Goal: Task Accomplishment & Management: Complete application form

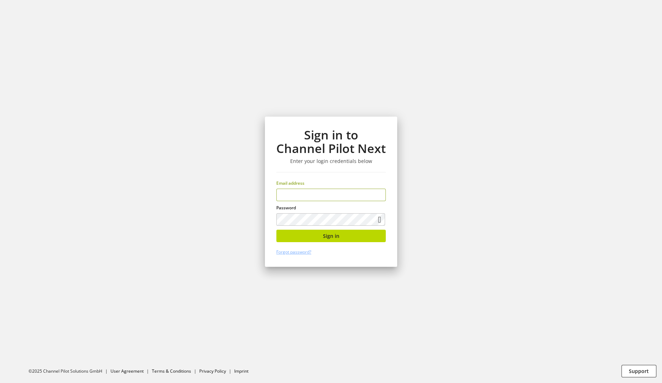
click at [343, 190] on input "email" at bounding box center [331, 195] width 110 height 12
type input "**********"
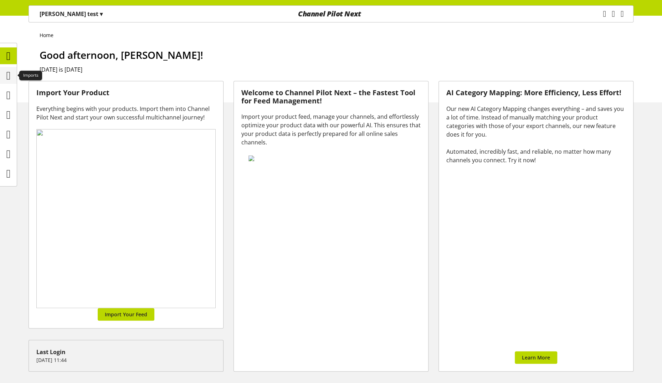
click at [10, 71] on icon at bounding box center [8, 75] width 4 height 14
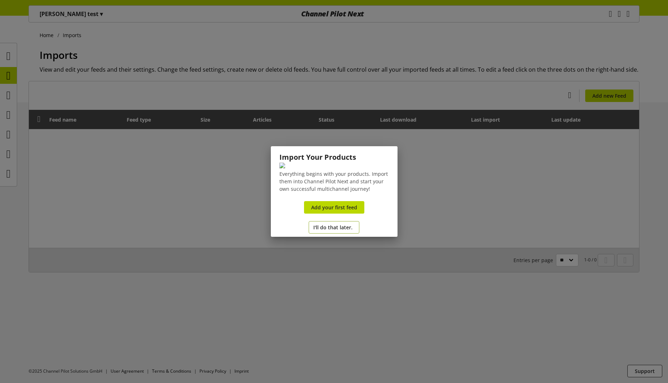
click at [332, 234] on button "I'll do that later." at bounding box center [334, 227] width 51 height 12
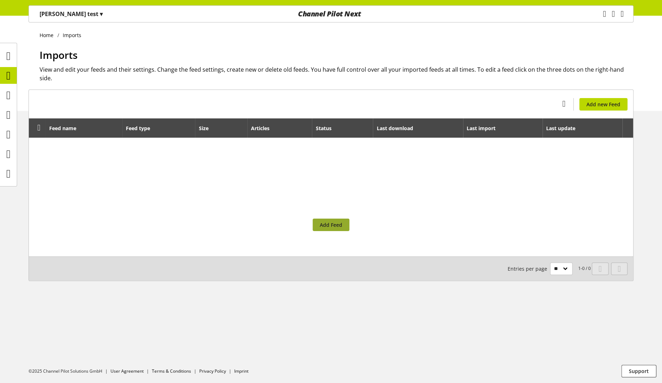
click at [336, 221] on span "Add Feed" at bounding box center [331, 224] width 22 height 7
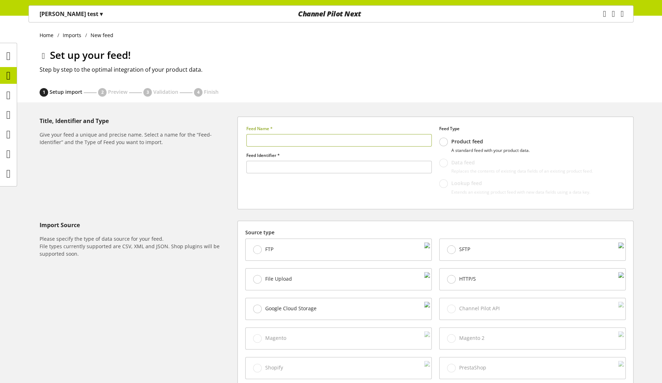
type input "******"
click at [280, 136] on input "text" at bounding box center [338, 140] width 185 height 12
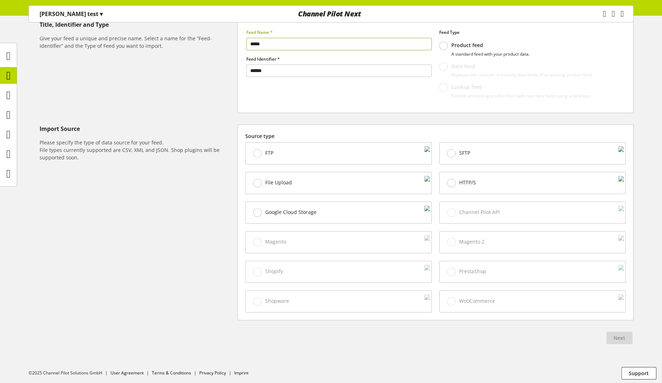
type input "*****"
click at [479, 190] on div "HTTP/S" at bounding box center [533, 182] width 186 height 21
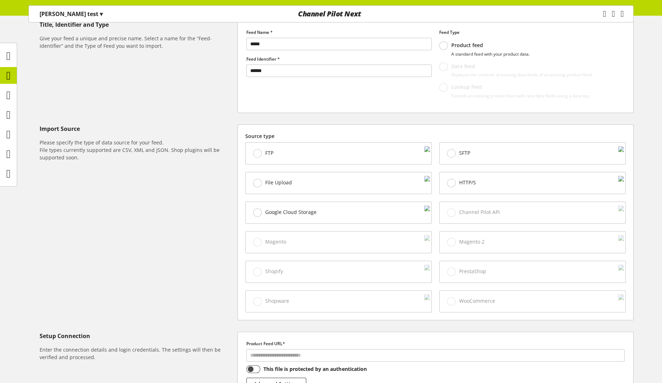
scroll to position [175, 0]
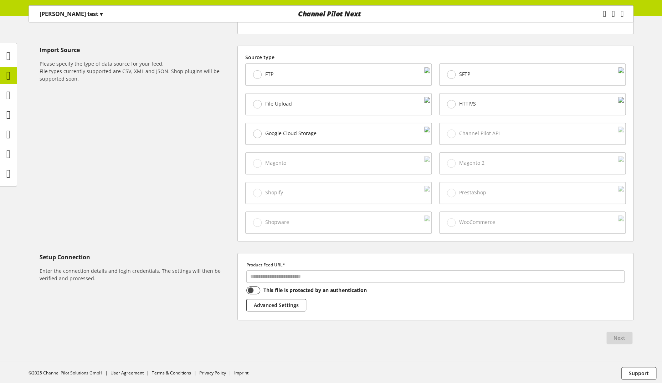
click at [314, 280] on div "Product Feed URL* This file is protected by an authentication Advanced Settings" at bounding box center [436, 286] width 396 height 67
click at [325, 276] on input "text" at bounding box center [435, 276] width 378 height 12
paste input "**********"
type input "**********"
click at [623, 340] on button "Next" at bounding box center [620, 338] width 26 height 12
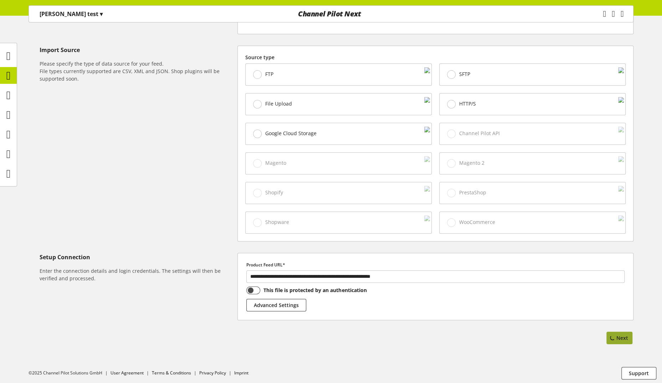
select select "*****"
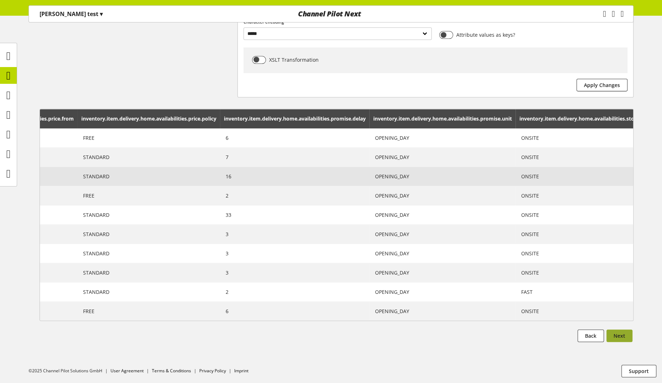
scroll to position [0, 2386]
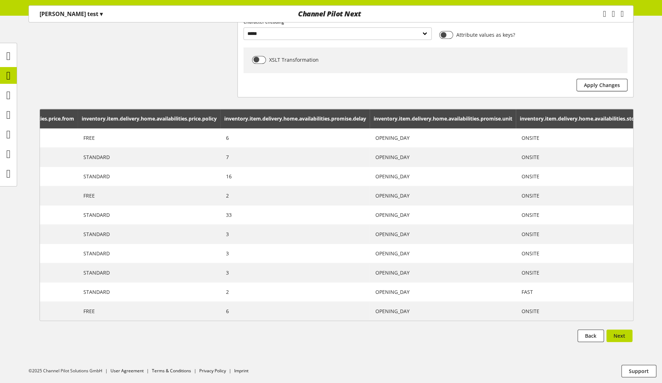
drag, startPoint x: 232, startPoint y: 113, endPoint x: 267, endPoint y: 115, distance: 34.6
click at [74, 115] on span "inventory.item.delivery.home.availabilities.price.from" at bounding box center [8, 118] width 133 height 7
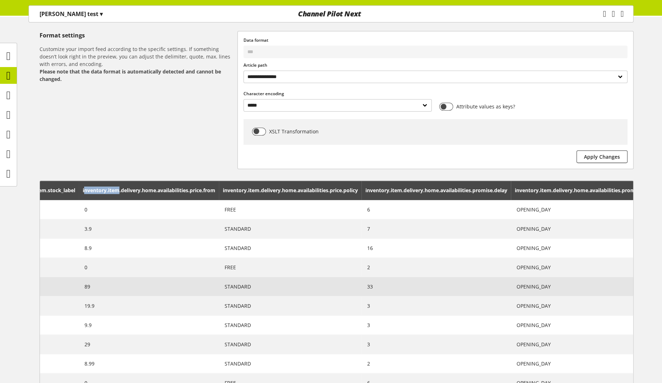
scroll to position [86, 0]
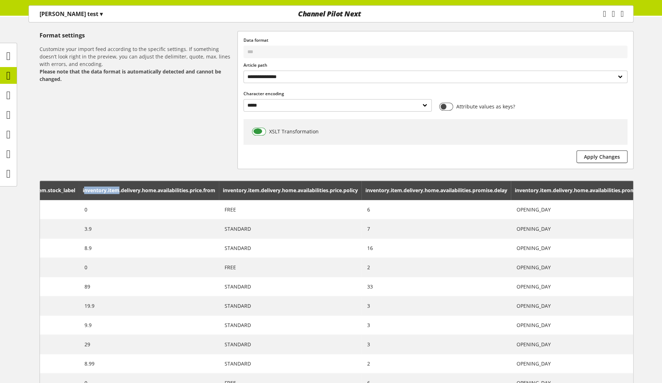
click at [262, 130] on span at bounding box center [259, 132] width 14 height 8
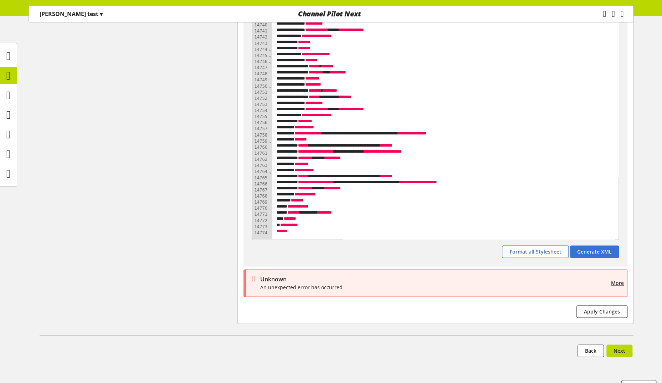
scroll to position [78091, 0]
drag, startPoint x: 261, startPoint y: 279, endPoint x: 353, endPoint y: 288, distance: 92.5
click at [353, 288] on div "Unknown An unexpected error has occurred" at bounding box center [434, 283] width 348 height 16
click at [615, 282] on span "More" at bounding box center [617, 282] width 13 height 7
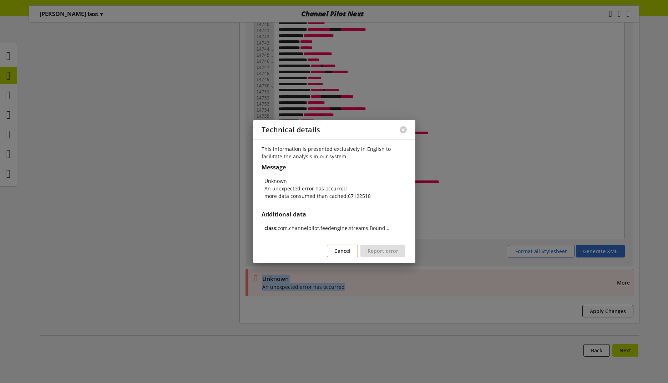
click at [340, 254] on span "Cancel" at bounding box center [342, 250] width 16 height 7
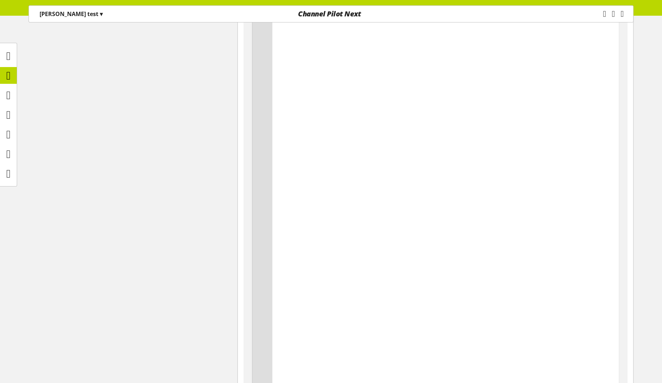
scroll to position [0, 0]
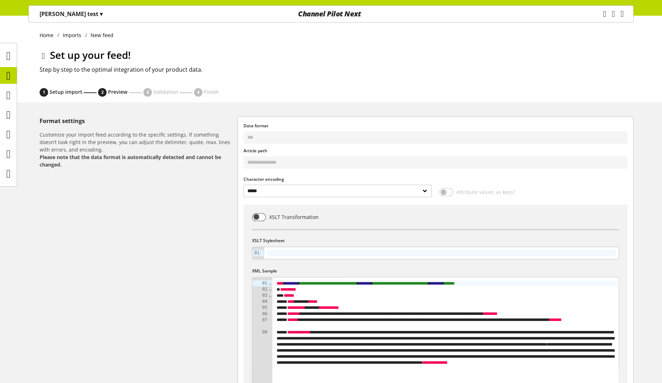
click at [313, 257] on div at bounding box center [441, 253] width 355 height 12
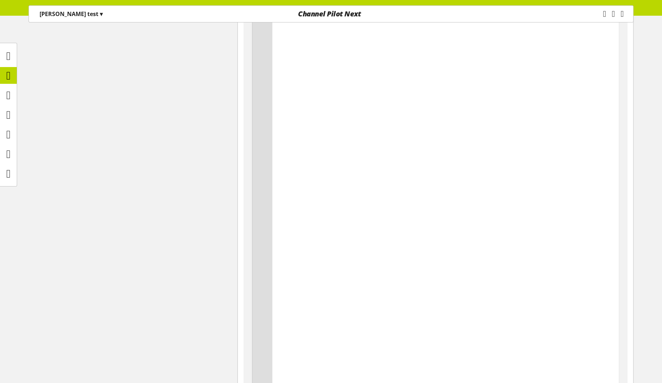
scroll to position [82489, 0]
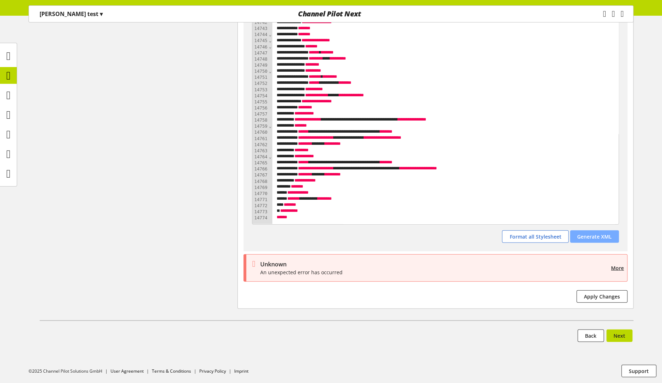
click at [600, 233] on span "Generate XML" at bounding box center [594, 236] width 35 height 7
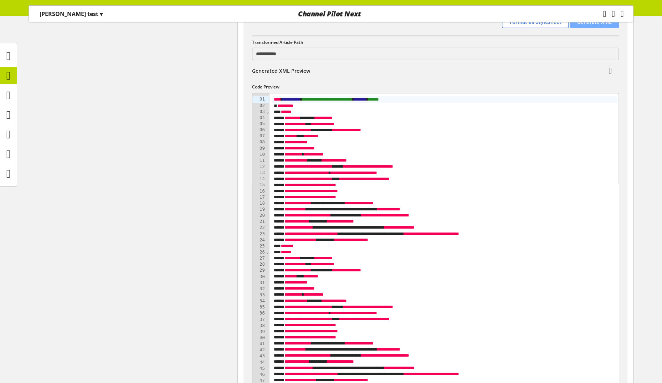
scroll to position [82711, 0]
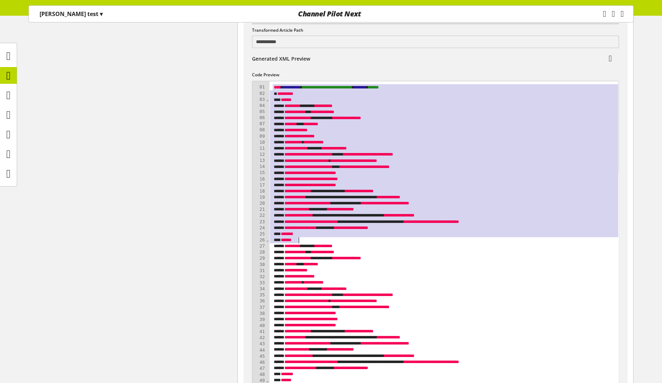
drag, startPoint x: 272, startPoint y: 88, endPoint x: 397, endPoint y: 240, distance: 197.1
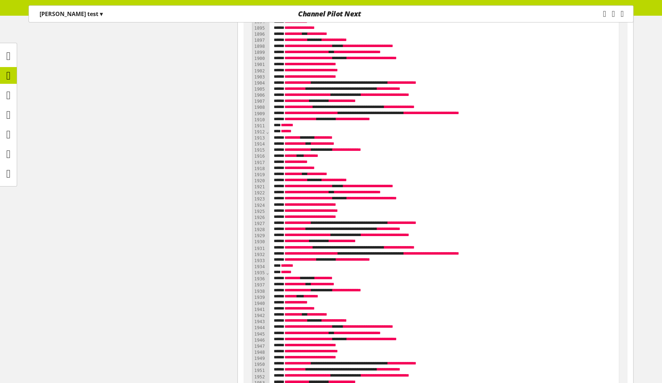
scroll to position [94497, 0]
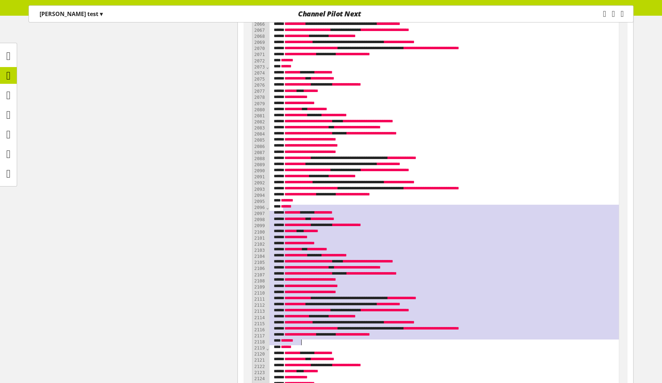
drag, startPoint x: 282, startPoint y: 205, endPoint x: 322, endPoint y: 344, distance: 144.6
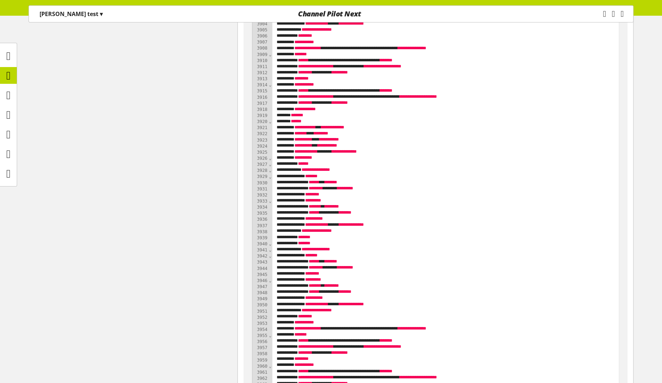
scroll to position [23367, 0]
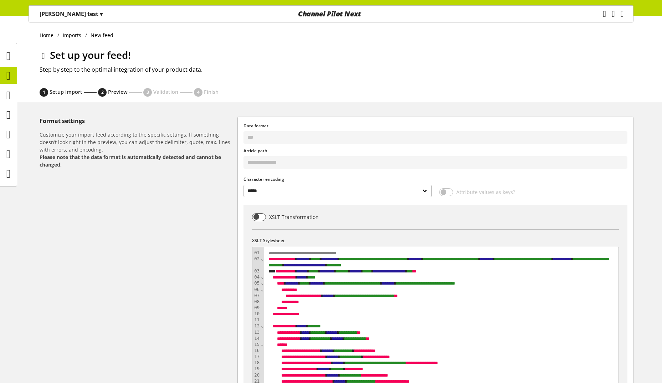
select select "*****"
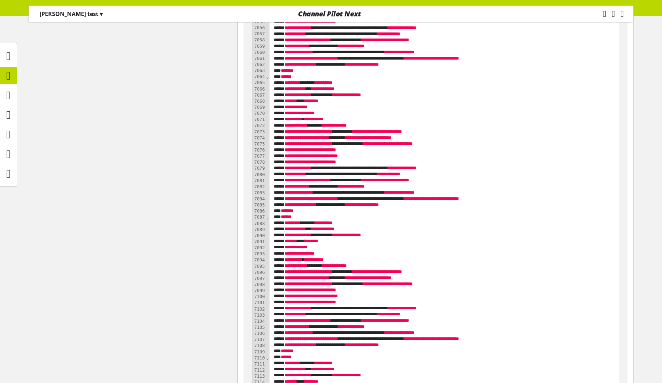
scroll to position [128046, 0]
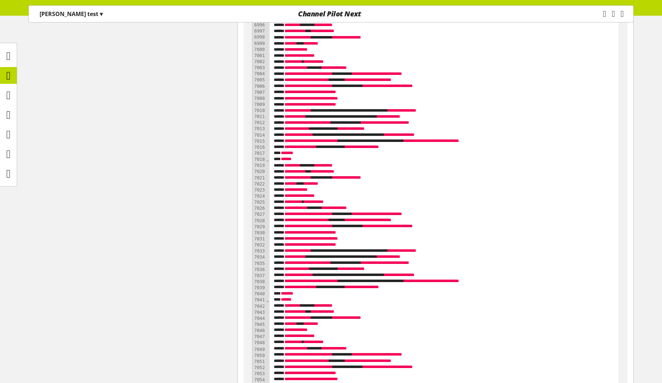
click at [349, 289] on span "**" at bounding box center [347, 287] width 4 height 5
click at [379, 286] on span "*" at bounding box center [379, 287] width 0 height 5
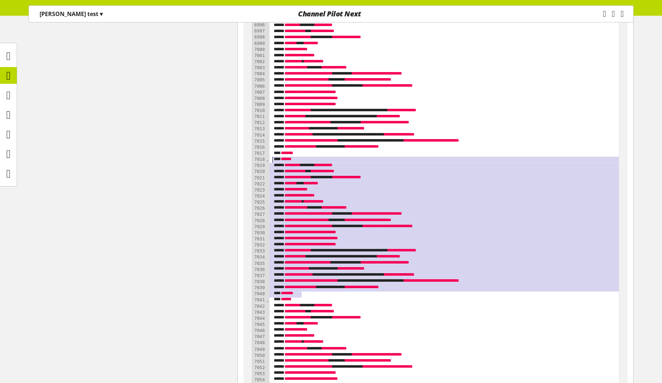
drag, startPoint x: 436, startPoint y: 291, endPoint x: 258, endPoint y: 158, distance: 222.4
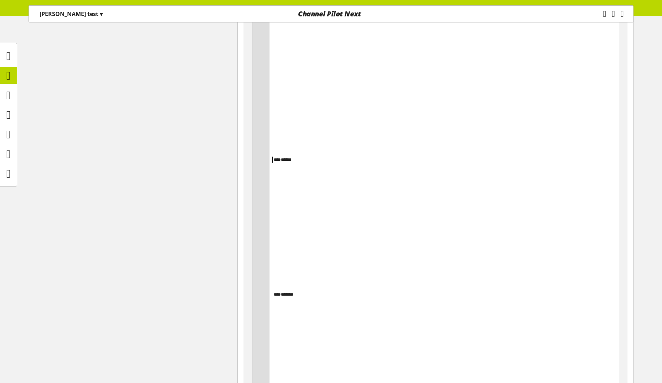
scroll to position [138013, 0]
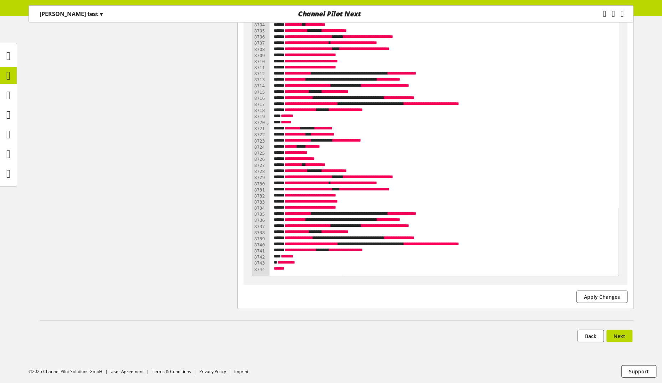
click at [608, 293] on span "Apply Changes" at bounding box center [602, 296] width 36 height 7
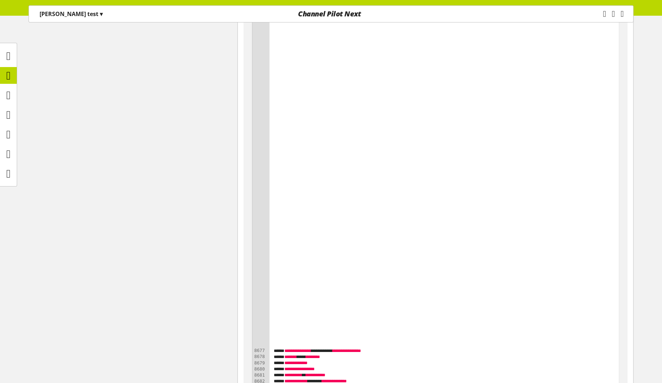
scroll to position [138541, 0]
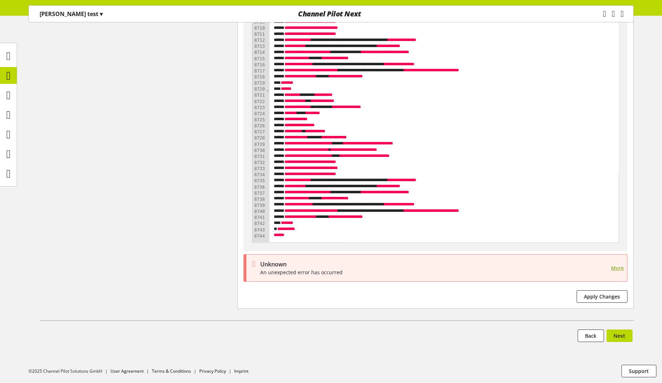
click at [613, 264] on span "More" at bounding box center [617, 267] width 13 height 7
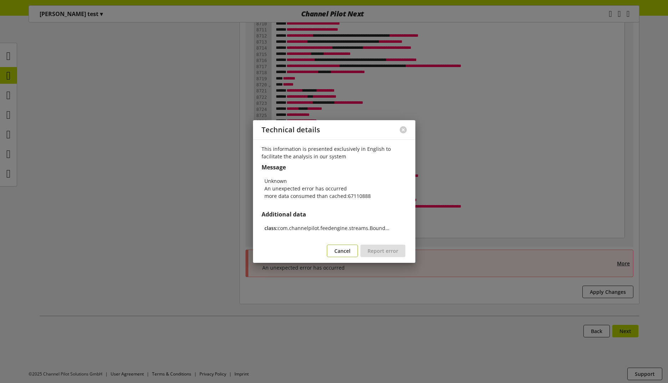
click at [345, 251] on span "Cancel" at bounding box center [342, 250] width 16 height 7
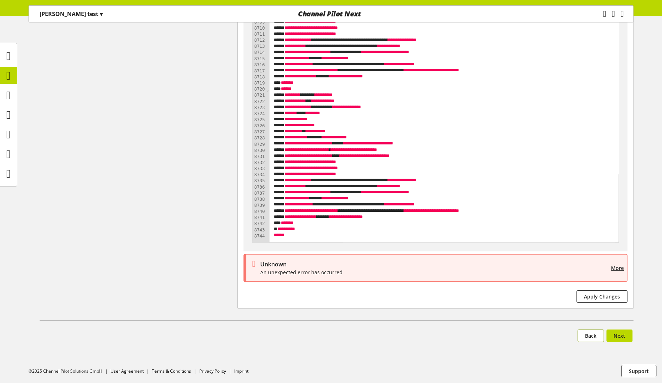
click at [592, 340] on button "Back" at bounding box center [591, 336] width 26 height 12
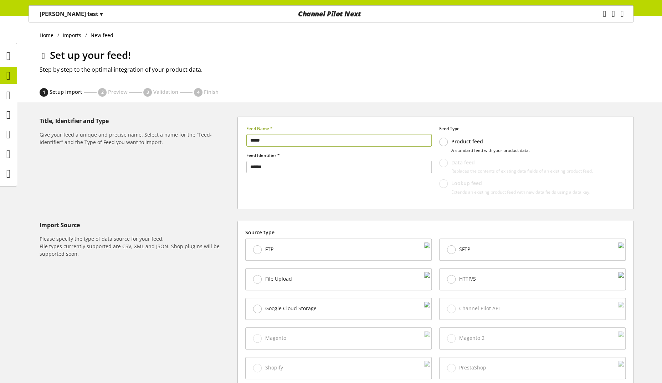
scroll to position [175, 0]
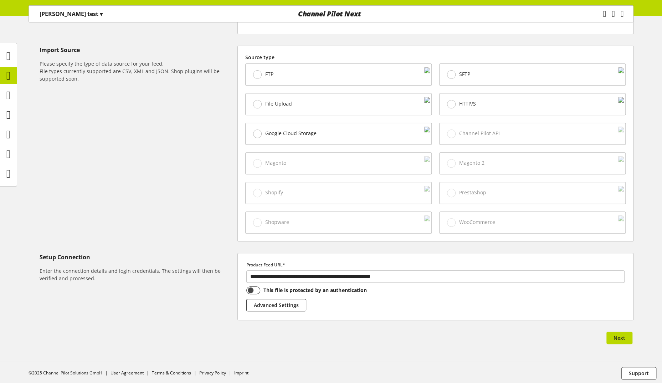
click at [50, 60] on h6 "Please specify the type of data source for your feed. File types currently supp…" at bounding box center [137, 71] width 195 height 22
click at [58, 18] on p "peter test ▾" at bounding box center [71, 14] width 63 height 9
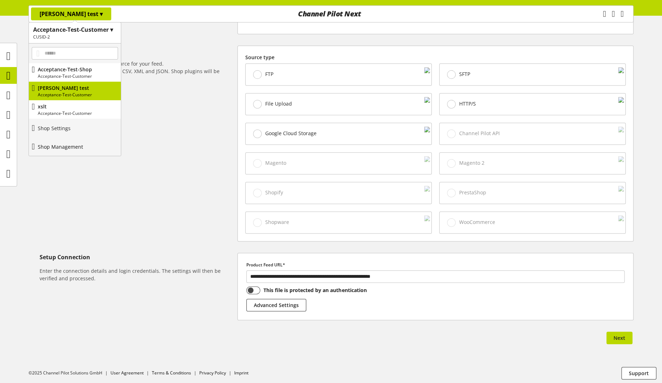
drag, startPoint x: 85, startPoint y: 144, endPoint x: 352, endPoint y: 34, distance: 288.5
click at [83, 144] on p "Shop Management" at bounding box center [60, 146] width 45 height 7
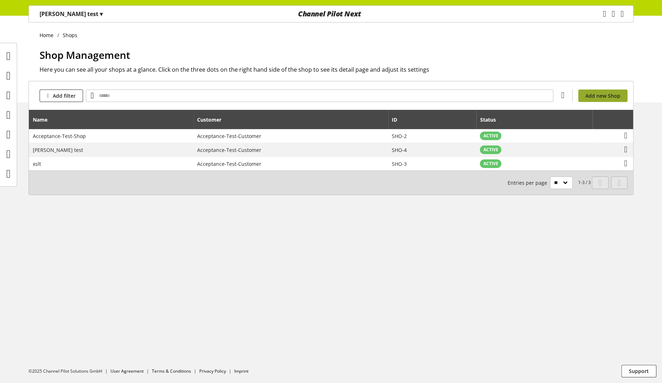
click at [611, 100] on link "Add new Shop" at bounding box center [603, 96] width 49 height 12
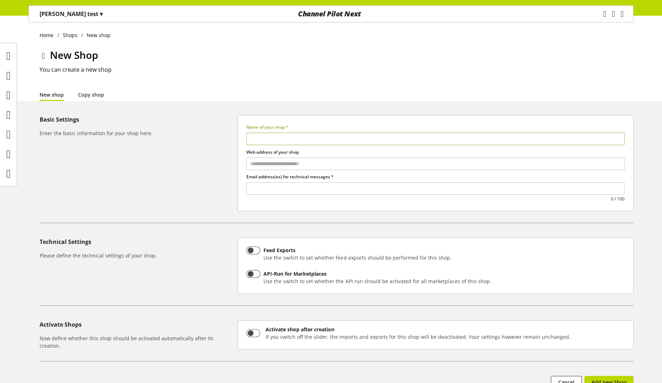
click at [313, 136] on input "text" at bounding box center [435, 139] width 378 height 12
type input "**********"
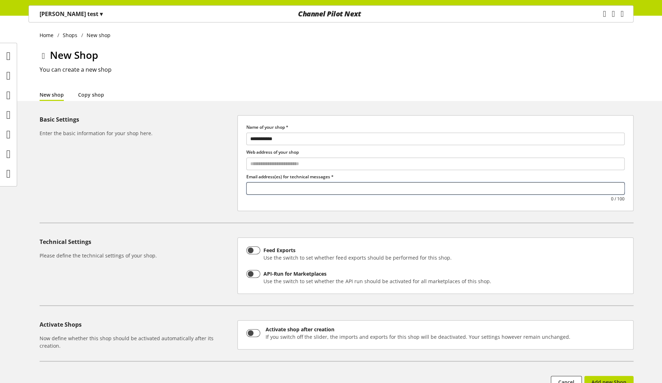
click at [364, 188] on input "text" at bounding box center [436, 189] width 378 height 10
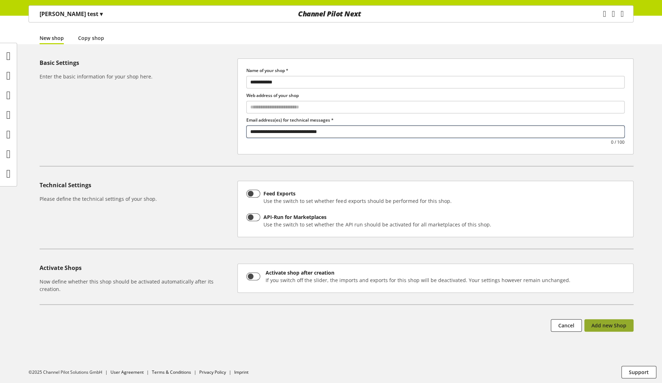
type input "**********"
click at [622, 326] on span "Add new Shop" at bounding box center [609, 325] width 35 height 7
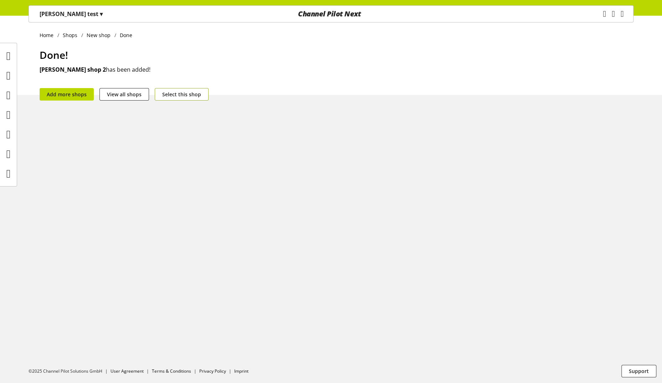
click at [182, 89] on button "Select this shop" at bounding box center [182, 94] width 54 height 12
click at [15, 78] on div at bounding box center [8, 75] width 17 height 17
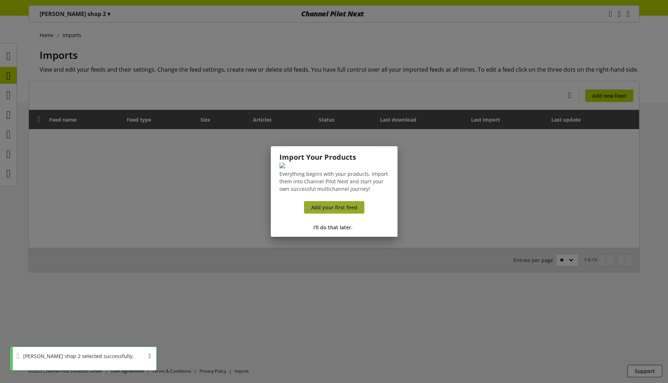
click at [338, 211] on span "Add your first feed" at bounding box center [334, 207] width 46 height 7
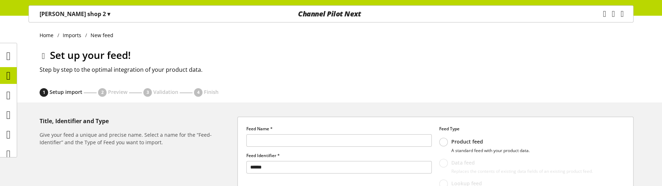
scroll to position [79, 0]
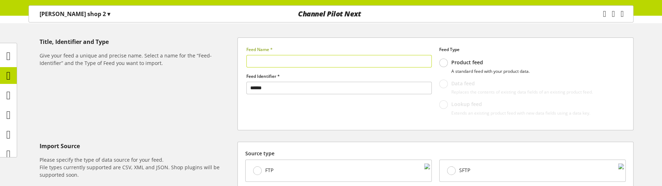
click at [281, 58] on input "text" at bounding box center [338, 61] width 185 height 12
type input "*"
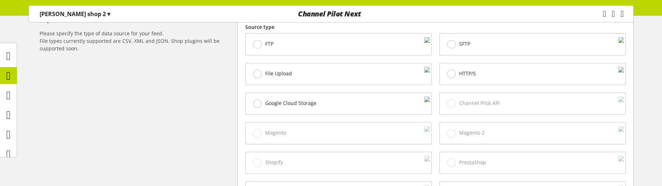
scroll to position [206, 0]
type input "**********"
click at [460, 79] on div "HTTP/S" at bounding box center [533, 73] width 186 height 21
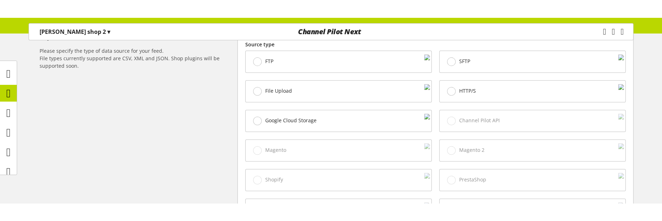
scroll to position [372, 0]
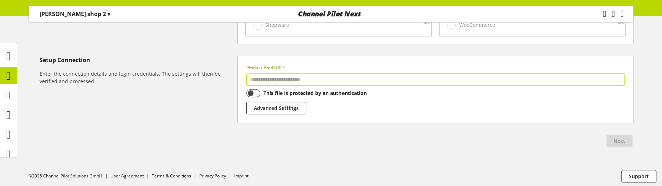
click at [410, 73] on input "text" at bounding box center [435, 79] width 378 height 12
paste input "**********"
type input "**********"
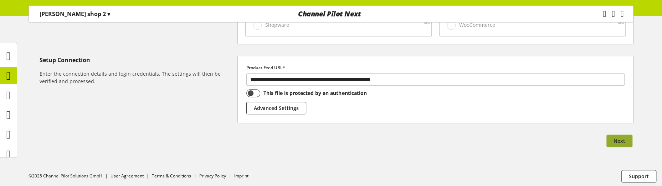
click at [627, 139] on button "Next" at bounding box center [620, 140] width 26 height 12
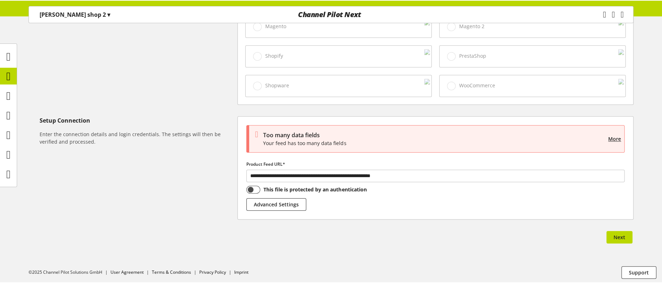
scroll to position [311, 0]
click at [61, 14] on p "peter shop 2 ▾" at bounding box center [75, 14] width 71 height 9
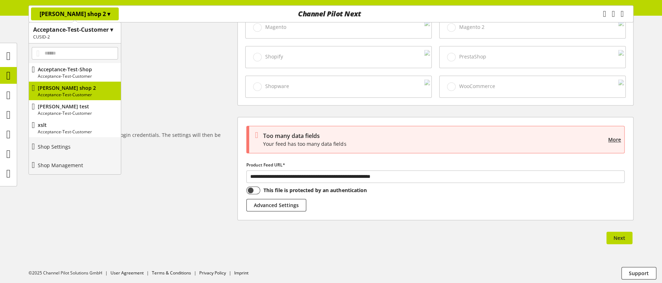
click at [198, 232] on div "You don't have permission to create a feed Next" at bounding box center [337, 239] width 594 height 15
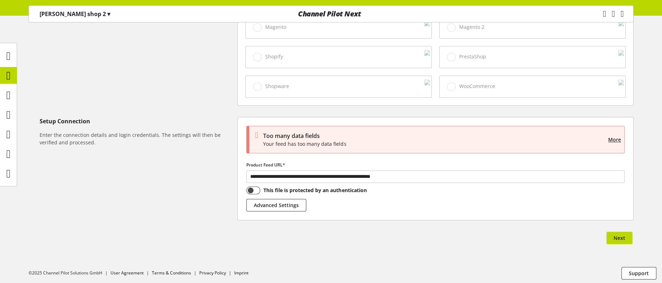
click at [68, 18] on div "peter shop 2 ▾" at bounding box center [75, 13] width 88 height 13
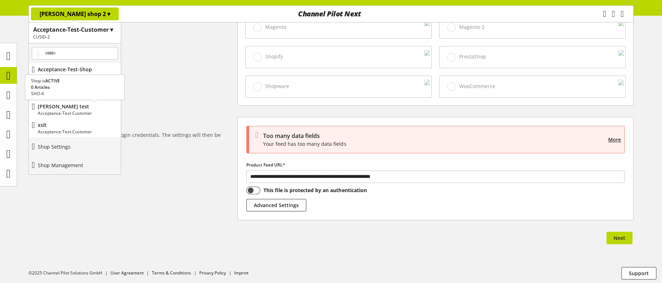
click at [75, 111] on p "Acceptance-Test-Customer" at bounding box center [78, 113] width 80 height 6
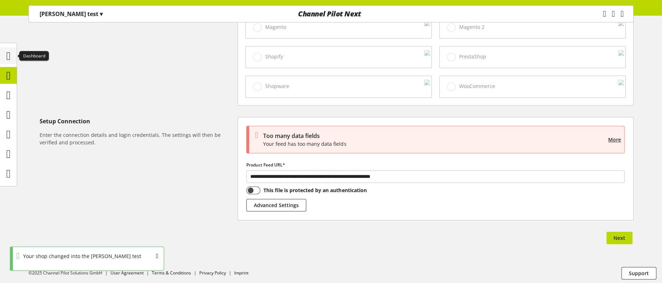
click at [9, 52] on icon at bounding box center [8, 56] width 4 height 14
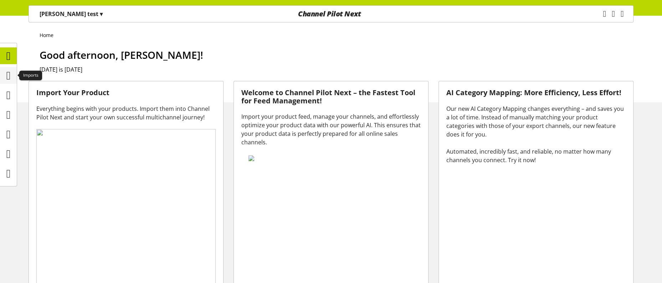
click at [11, 73] on icon at bounding box center [8, 75] width 4 height 14
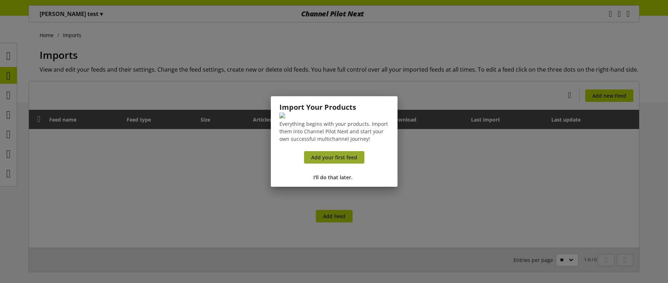
click at [343, 161] on span "Add your first feed" at bounding box center [334, 157] width 46 height 7
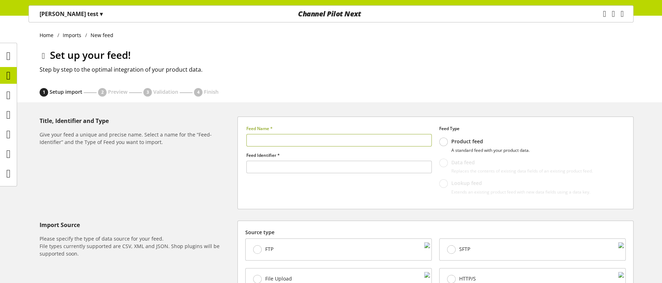
type input "******"
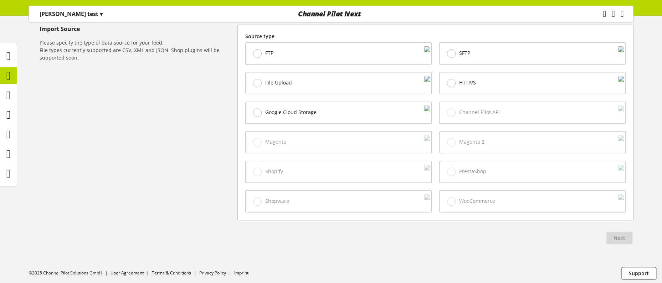
type input "*****"
click at [512, 89] on div "HTTP/S" at bounding box center [533, 82] width 186 height 21
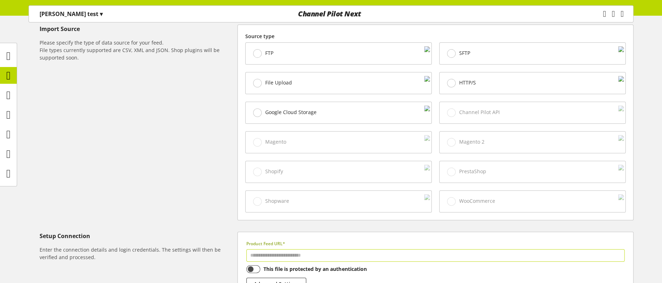
click at [430, 245] on label "Product Feed URL*" at bounding box center [435, 244] width 378 height 6
click at [416, 254] on input "text" at bounding box center [435, 255] width 378 height 12
paste input "**********"
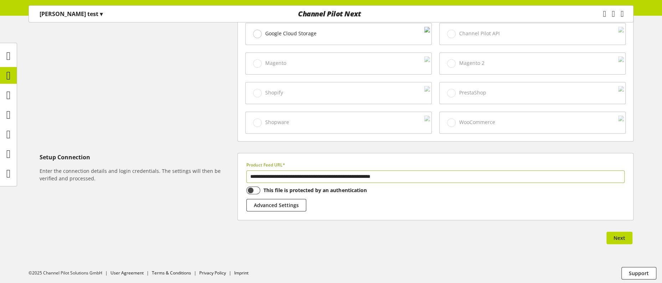
type input "**********"
click at [629, 229] on div "**********" at bounding box center [331, 52] width 662 height 420
click at [627, 232] on button "Next" at bounding box center [620, 238] width 26 height 12
select select "*****"
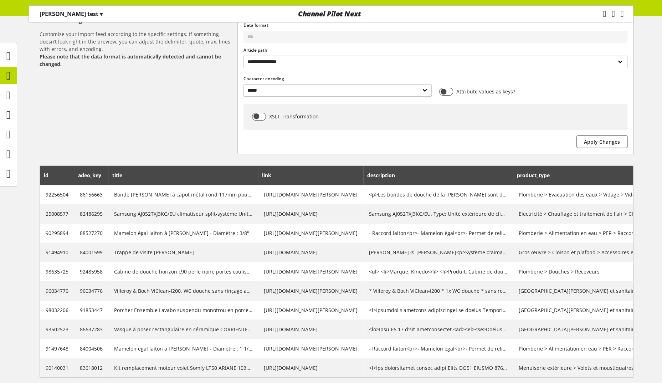
scroll to position [99, 0]
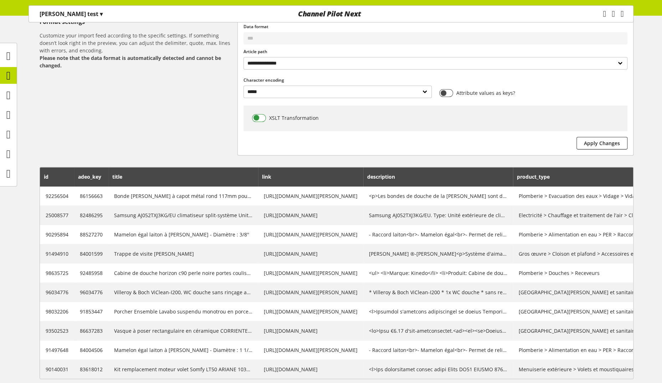
click at [259, 116] on span at bounding box center [259, 118] width 14 height 8
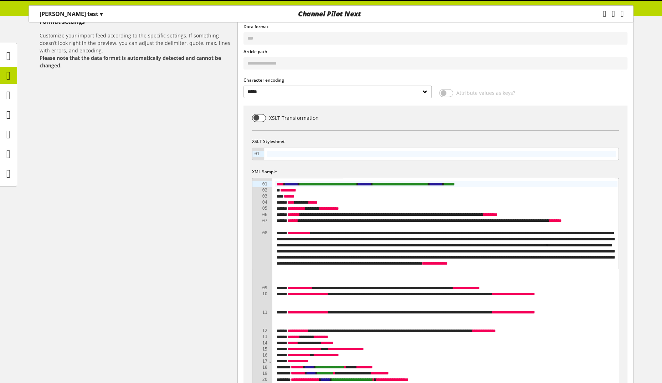
scroll to position [0, 0]
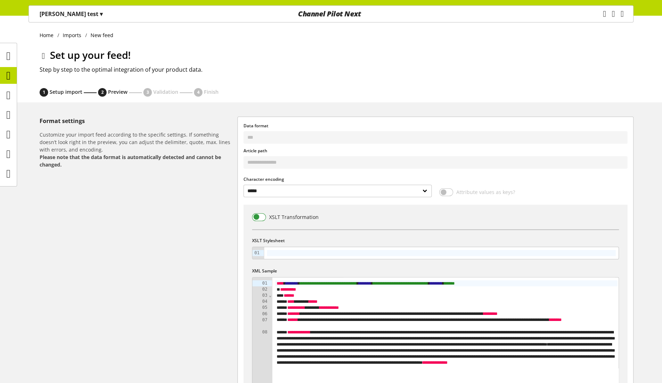
click at [260, 216] on span at bounding box center [259, 217] width 14 height 8
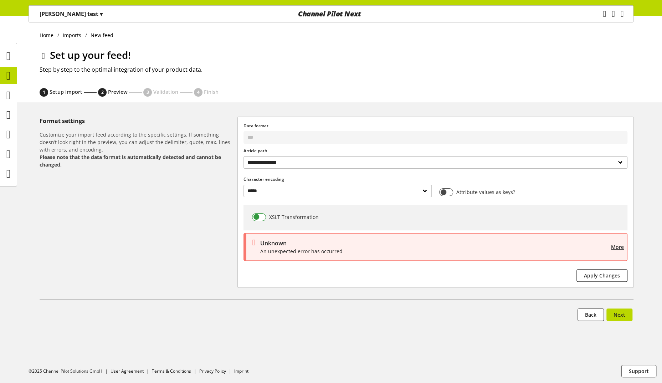
click at [258, 216] on span at bounding box center [259, 217] width 14 height 8
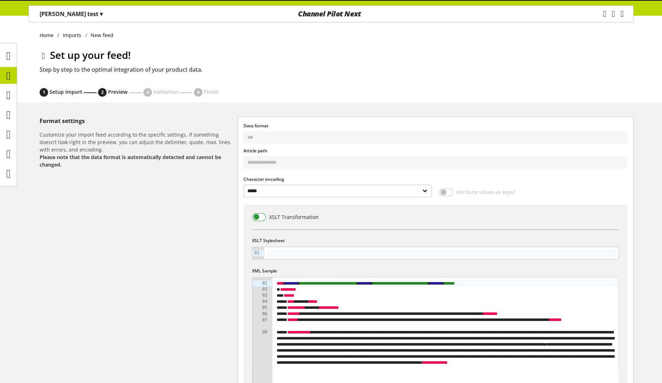
click at [258, 216] on span at bounding box center [259, 217] width 14 height 8
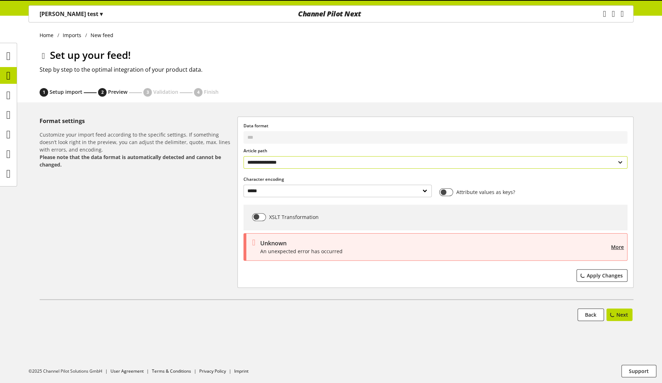
click at [303, 163] on select "**********" at bounding box center [436, 162] width 384 height 12
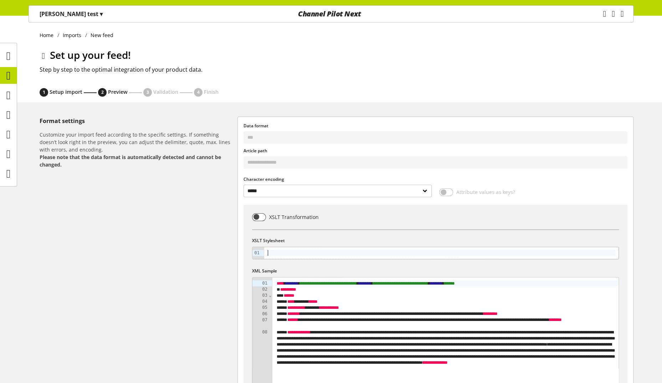
click at [292, 249] on div at bounding box center [441, 253] width 355 height 12
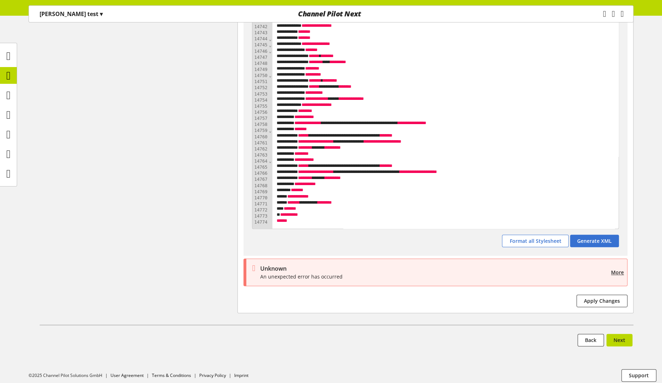
scroll to position [83920, 0]
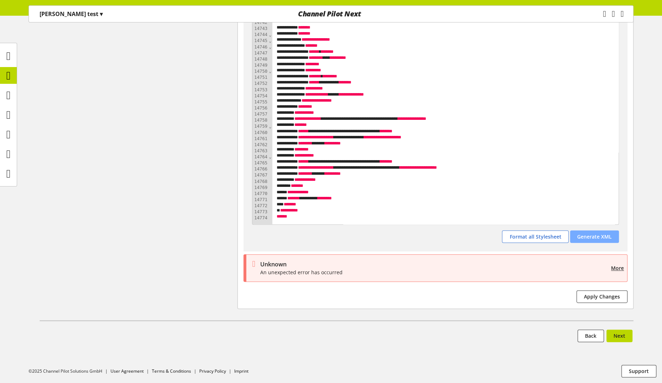
click at [599, 234] on span "Generate XML" at bounding box center [594, 236] width 35 height 7
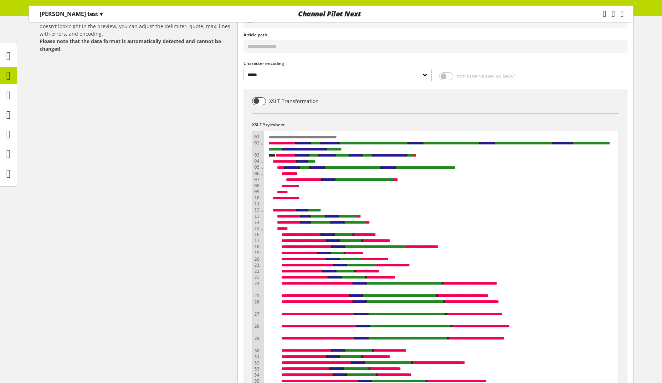
scroll to position [116, 0]
drag, startPoint x: 335, startPoint y: 183, endPoint x: 238, endPoint y: 183, distance: 96.3
drag, startPoint x: 330, startPoint y: 173, endPoint x: 240, endPoint y: 175, distance: 89.9
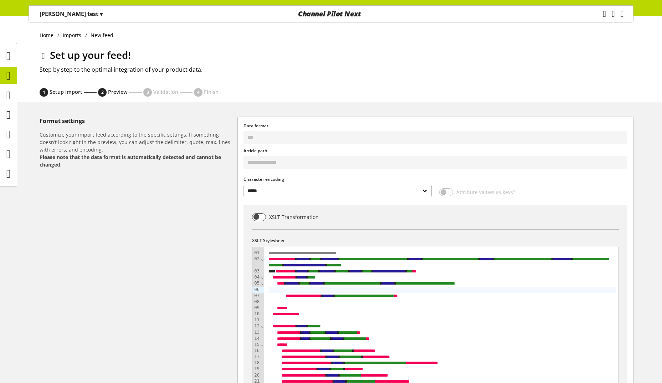
select select "*****"
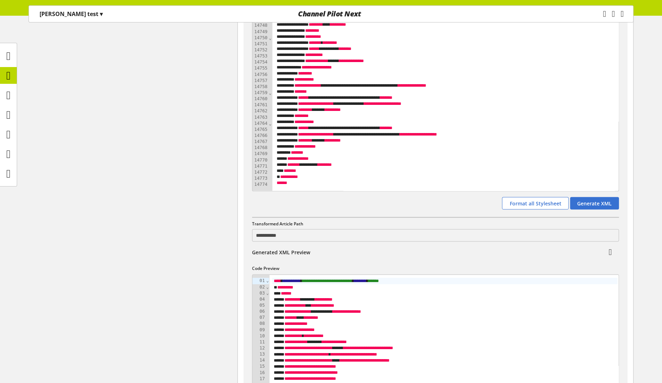
scroll to position [84217, 0]
click at [583, 204] on span "Generate XML" at bounding box center [594, 203] width 35 height 7
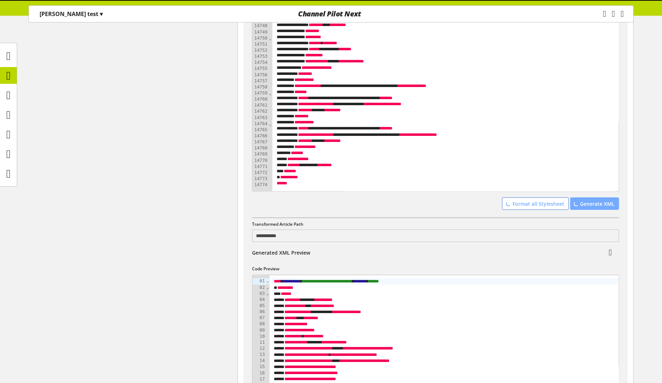
type input "********"
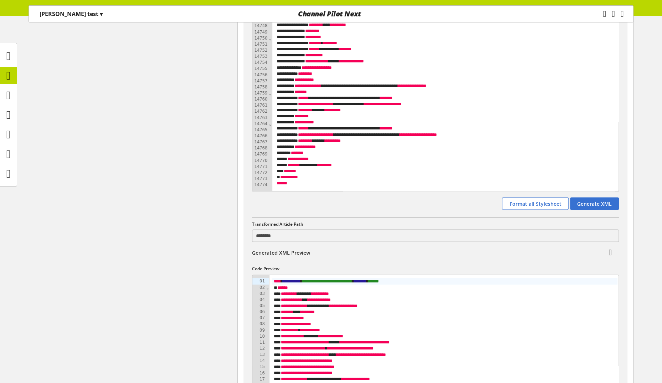
click at [274, 237] on input "********" at bounding box center [435, 235] width 367 height 12
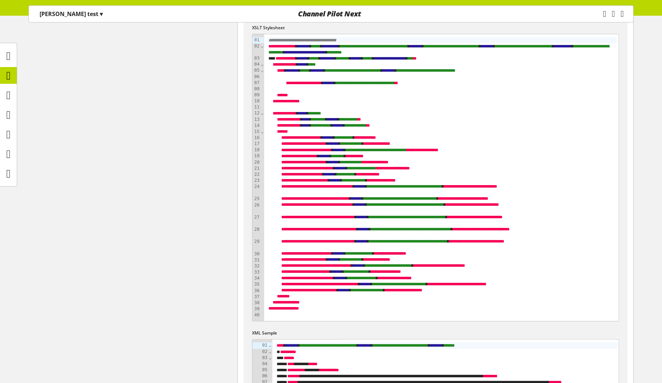
scroll to position [214, 0]
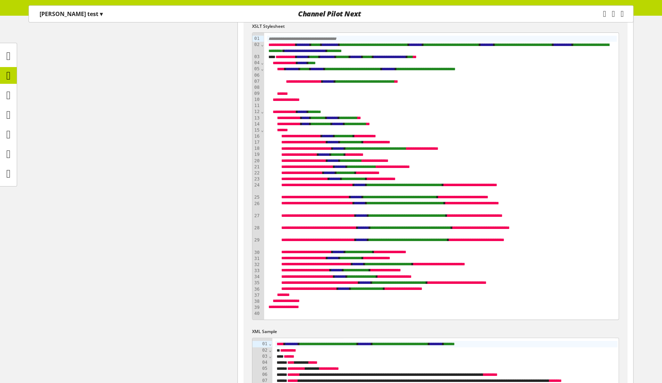
click at [306, 94] on div "** *** *" at bounding box center [442, 94] width 350 height 6
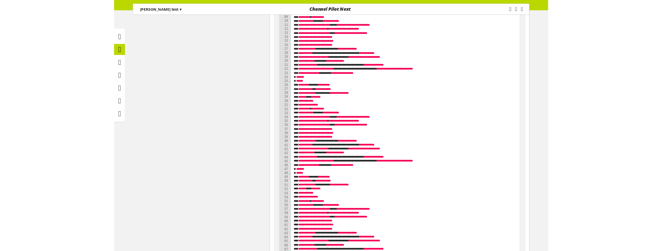
scroll to position [85742, 0]
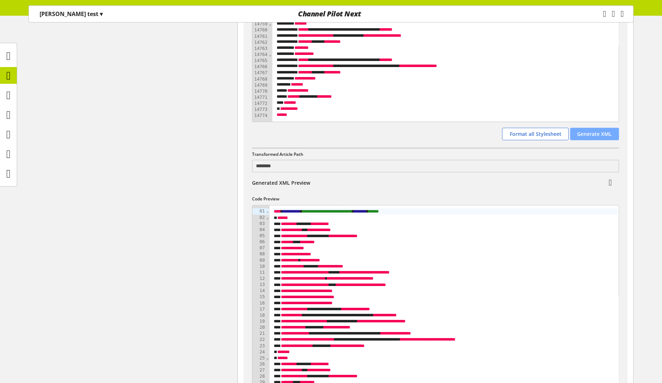
click at [599, 133] on span "Generate XML" at bounding box center [594, 133] width 35 height 7
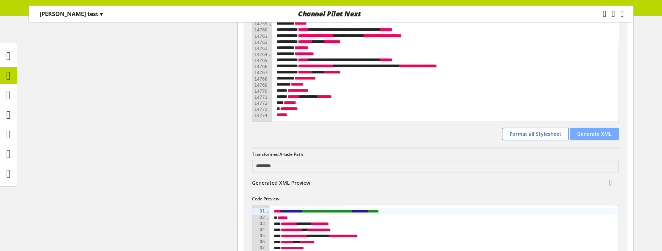
click at [601, 131] on span "Generate XML" at bounding box center [594, 133] width 35 height 7
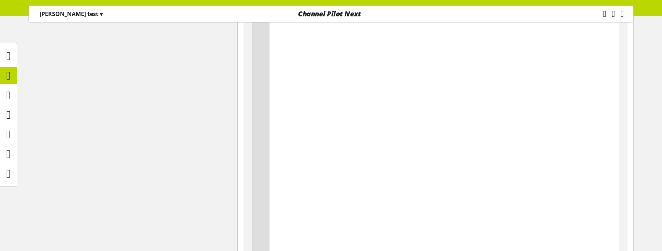
scroll to position [137450, 0]
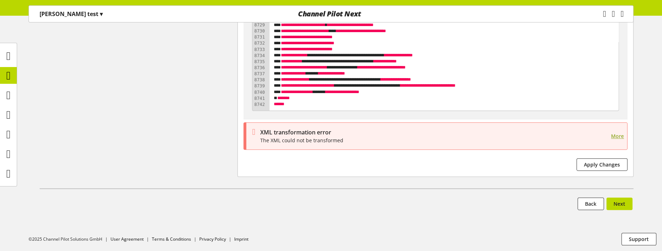
click at [617, 132] on span "More" at bounding box center [617, 135] width 13 height 7
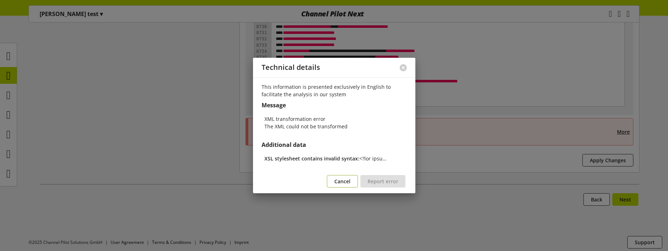
click at [347, 180] on span "Cancel" at bounding box center [342, 181] width 16 height 7
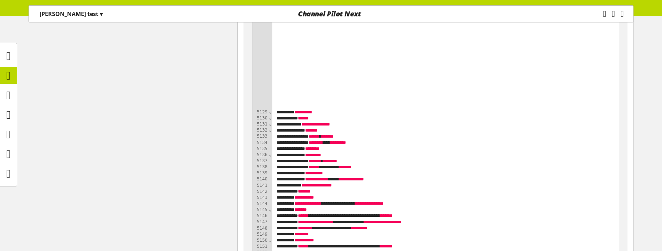
scroll to position [31705, 0]
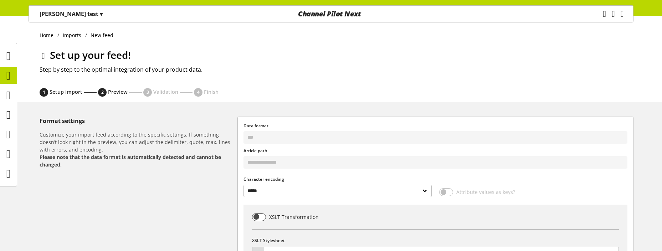
select select "*****"
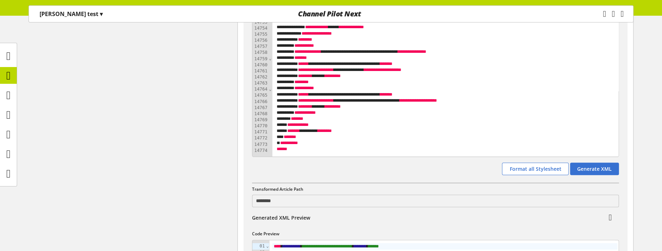
scroll to position [87780, 0]
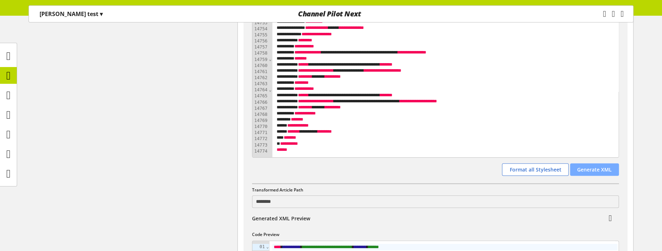
click at [601, 172] on span "Generate XML" at bounding box center [594, 169] width 35 height 7
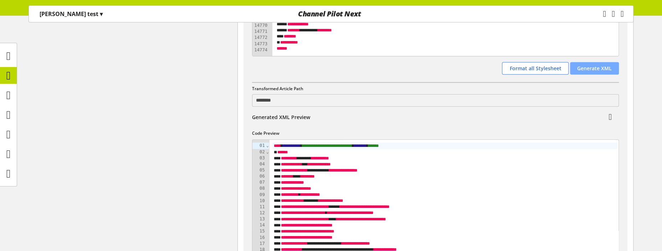
scroll to position [87866, 0]
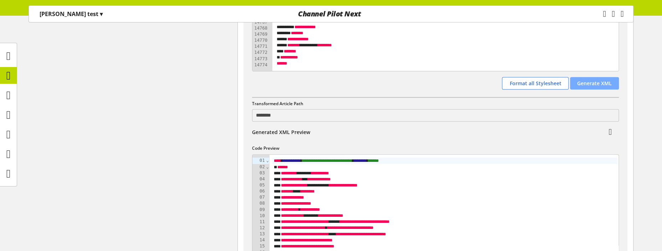
click at [600, 83] on span "Generate XML" at bounding box center [594, 83] width 35 height 7
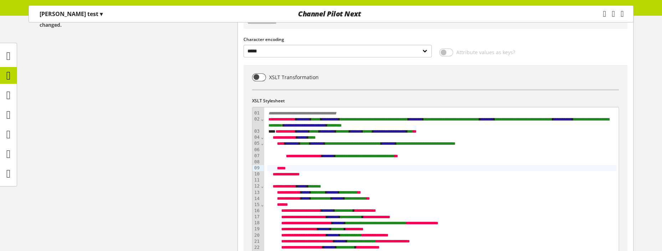
scroll to position [151, 0]
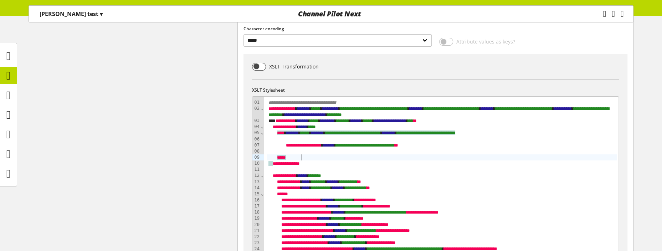
click at [314, 155] on div "** ***" at bounding box center [442, 157] width 350 height 6
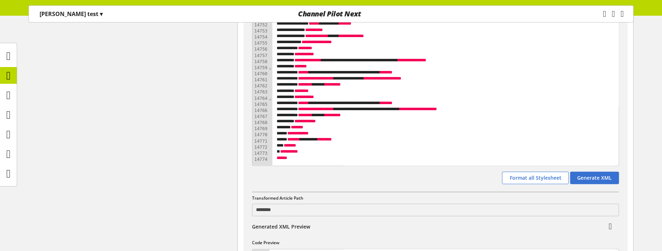
scroll to position [90122, 0]
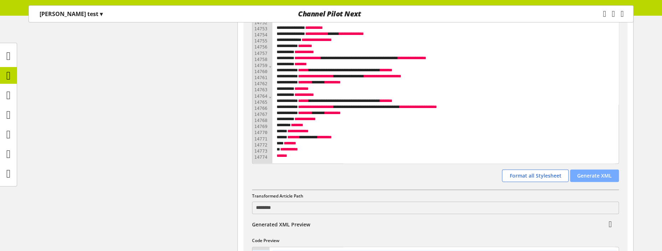
click at [607, 175] on span "Generate XML" at bounding box center [594, 175] width 35 height 7
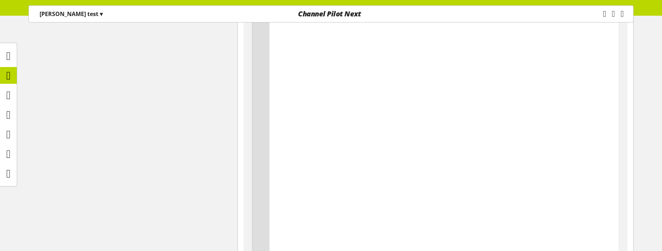
scroll to position [143655, 0]
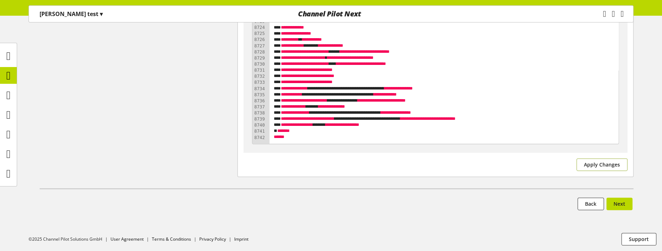
click at [608, 161] on span "Apply Changes" at bounding box center [602, 164] width 36 height 7
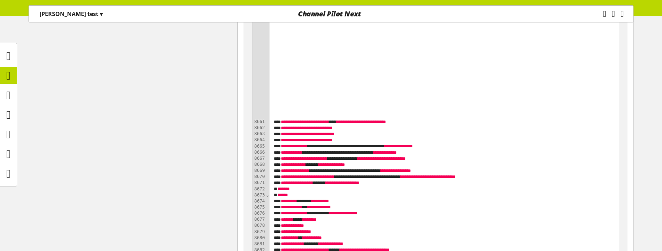
scroll to position [144171, 0]
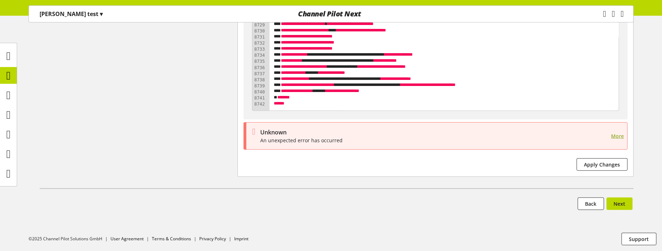
click at [615, 132] on span "More" at bounding box center [617, 135] width 13 height 7
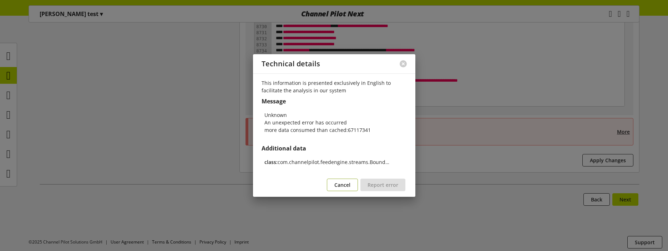
click at [350, 180] on button "Cancel" at bounding box center [342, 185] width 31 height 12
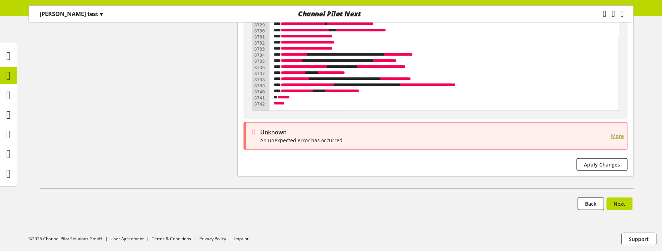
click at [615, 132] on span "More" at bounding box center [617, 135] width 13 height 7
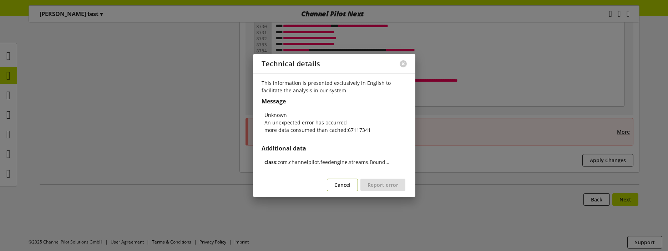
click at [340, 188] on span "Cancel" at bounding box center [342, 184] width 16 height 7
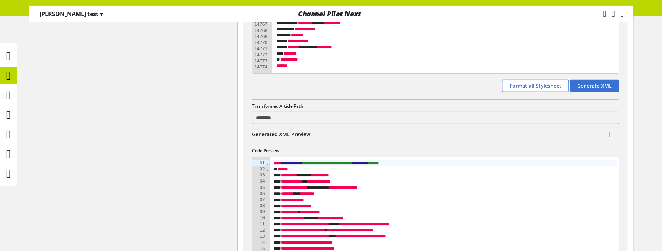
scroll to position [90697, 0]
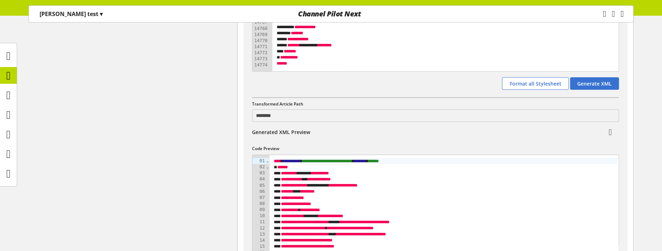
drag, startPoint x: 295, startPoint y: 145, endPoint x: 605, endPoint y: 131, distance: 309.9
click at [605, 131] on link at bounding box center [610, 132] width 17 height 15
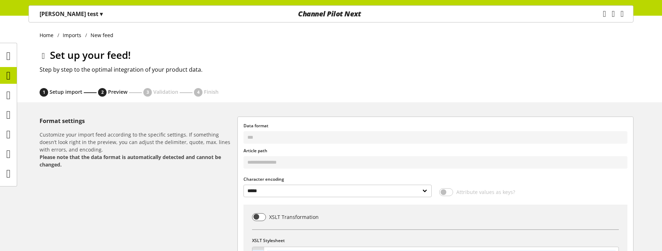
select select "*****"
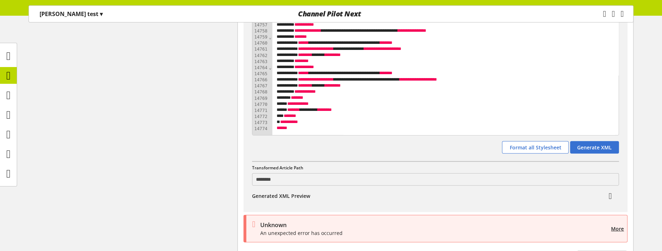
scroll to position [90823, 0]
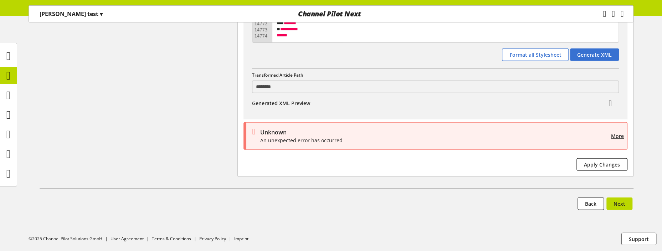
click at [451, 201] on div "Back Please solve your error articles Next" at bounding box center [337, 205] width 594 height 15
